Goal: Task Accomplishment & Management: Manage account settings

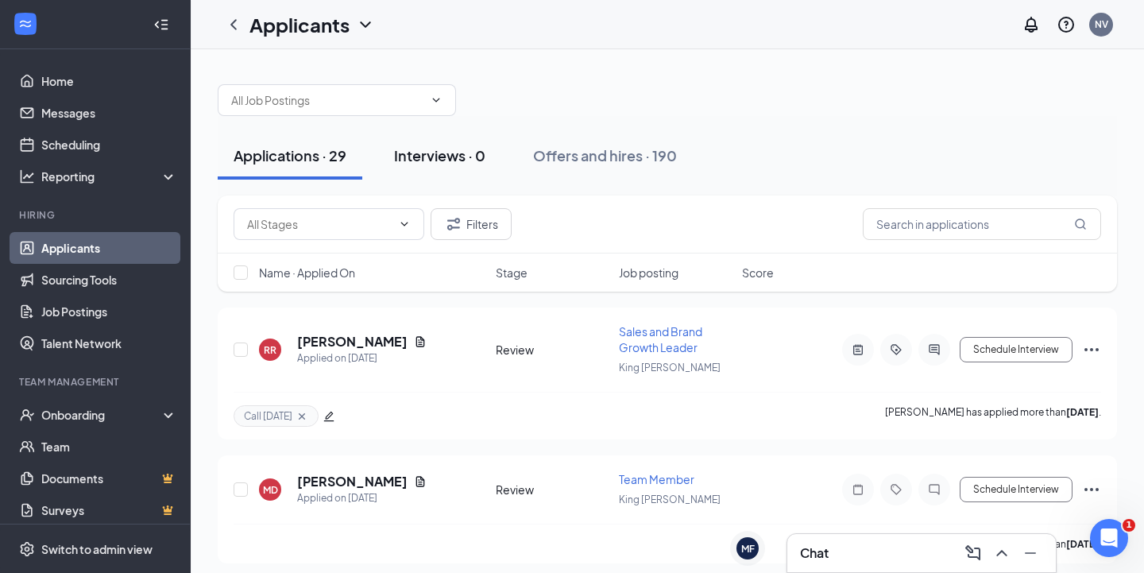
click at [466, 157] on div "Interviews · 0" at bounding box center [439, 155] width 91 height 20
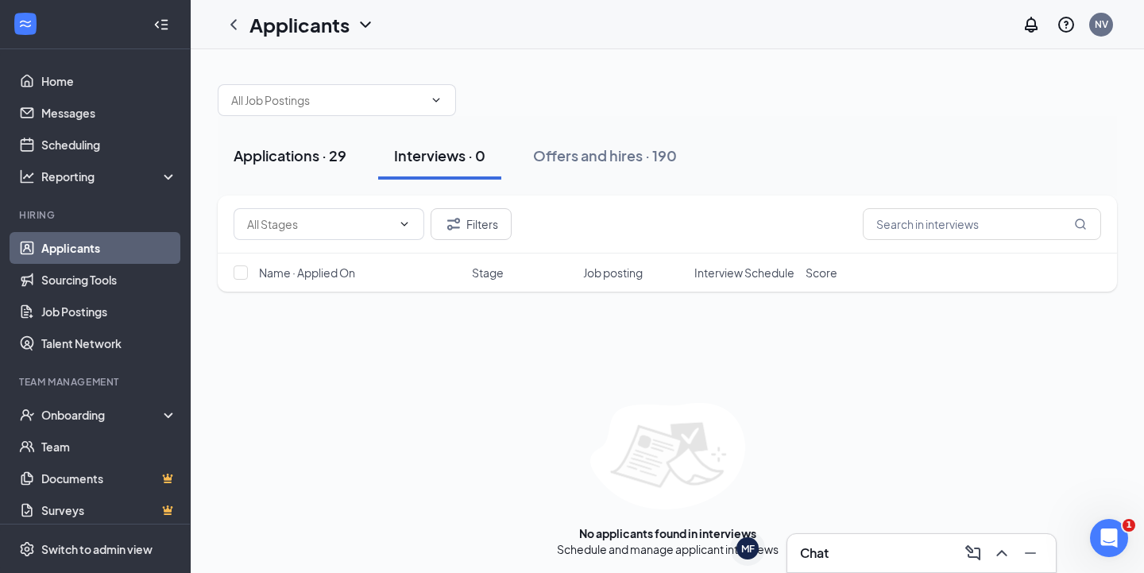
click at [315, 155] on div "Applications · 29" at bounding box center [290, 155] width 113 height 20
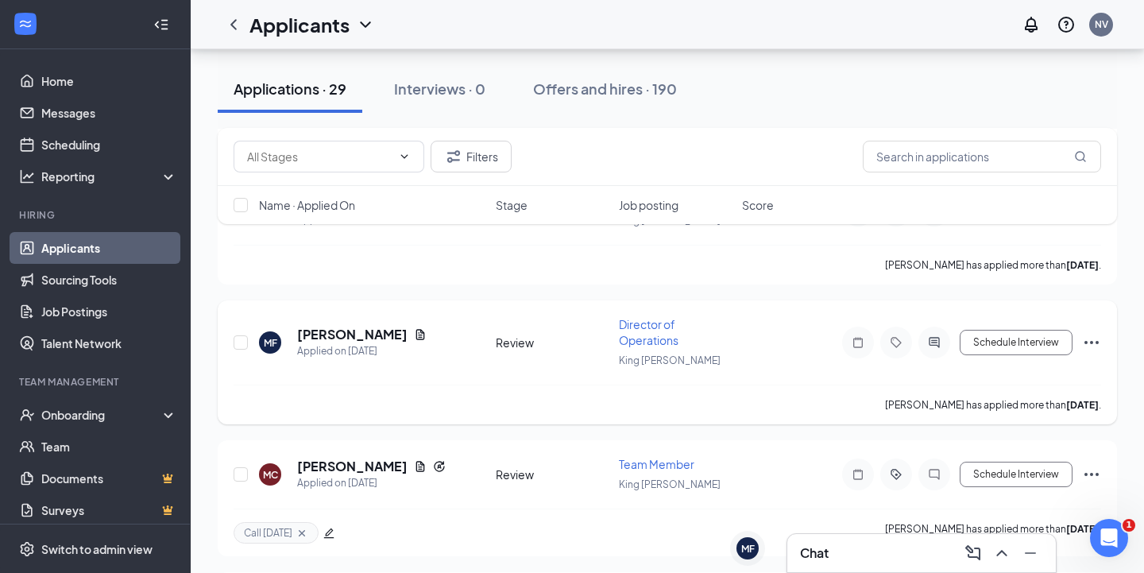
scroll to position [279, 0]
click at [356, 333] on h5 "[PERSON_NAME]" at bounding box center [352, 334] width 110 height 17
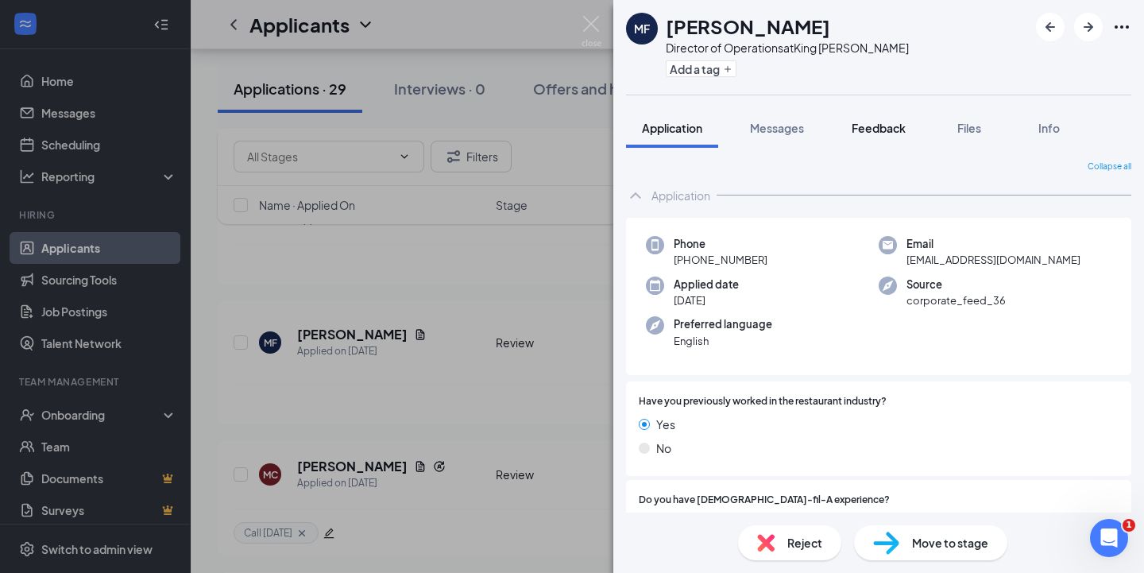
click at [891, 126] on span "Feedback" at bounding box center [879, 128] width 54 height 14
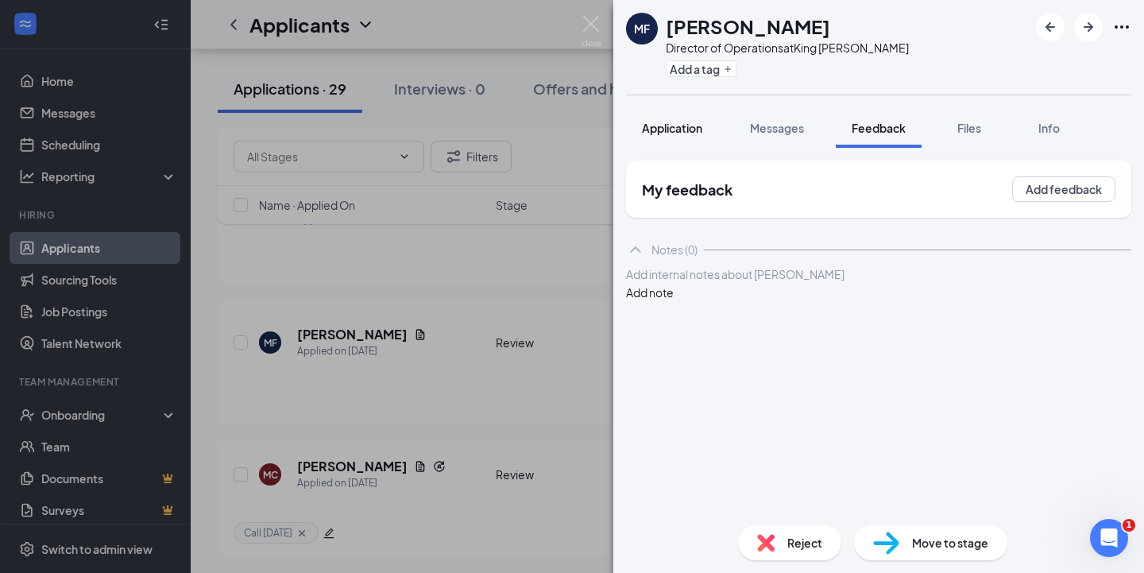
click at [674, 131] on span "Application" at bounding box center [672, 128] width 60 height 14
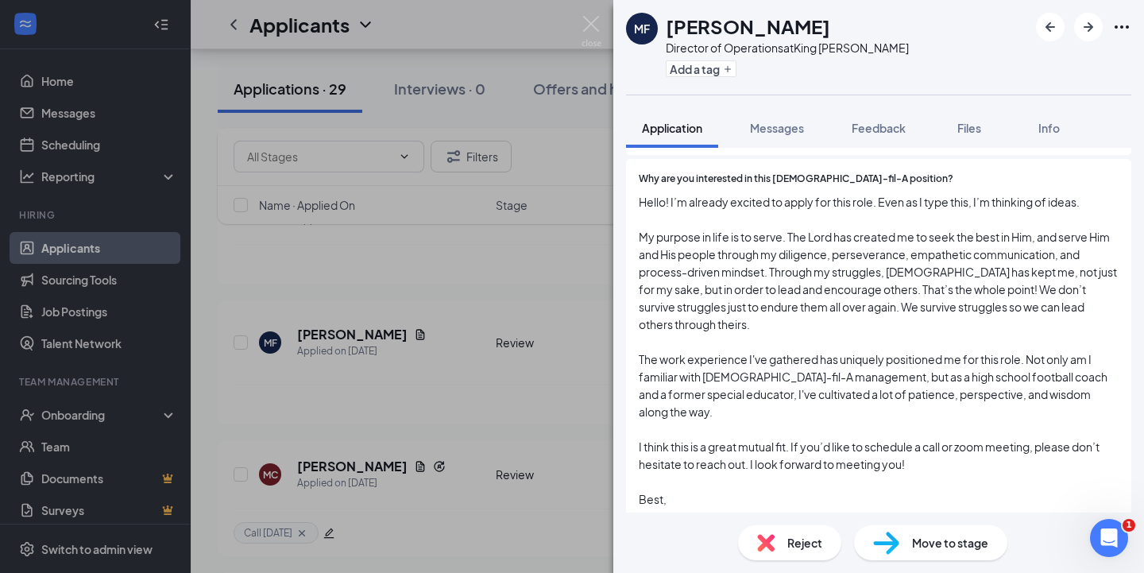
scroll to position [487, 0]
